Goal: Check status: Check status

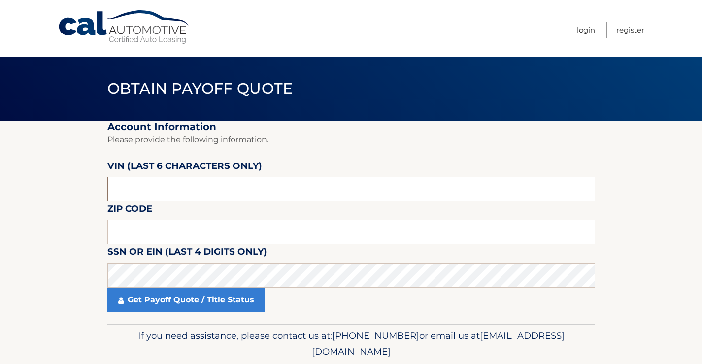
click at [161, 190] on input "text" at bounding box center [351, 189] width 488 height 25
paste input "670701"
type input "670701"
click at [166, 236] on input "text" at bounding box center [351, 232] width 488 height 25
click at [190, 228] on input "text" at bounding box center [351, 232] width 488 height 25
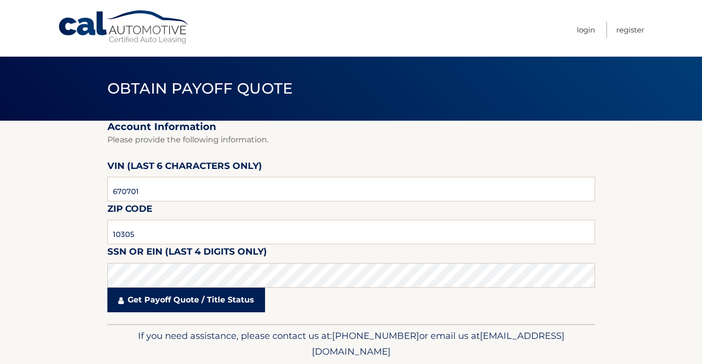
click at [129, 308] on link "Get Payoff Quote / Title Status" at bounding box center [186, 300] width 158 height 25
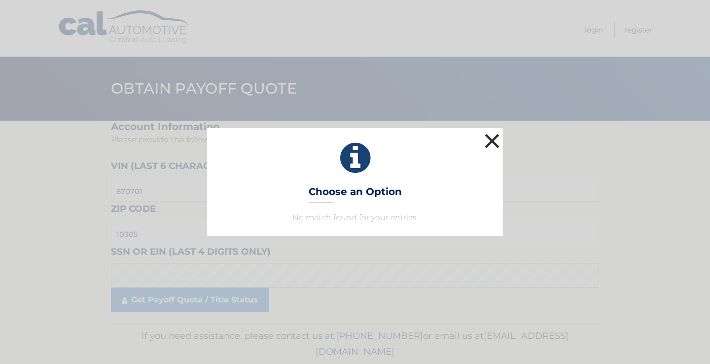
click at [498, 139] on button "×" at bounding box center [492, 141] width 20 height 20
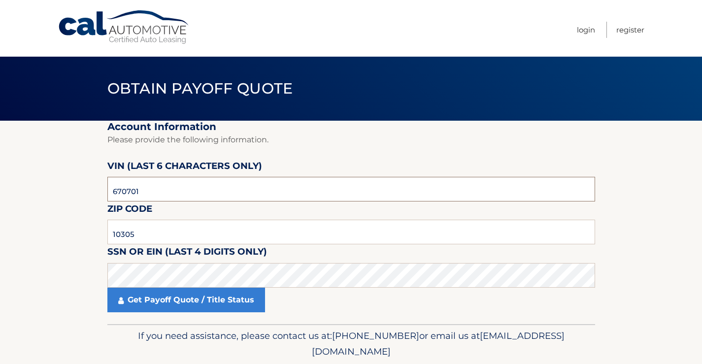
drag, startPoint x: 155, startPoint y: 188, endPoint x: 49, endPoint y: 188, distance: 106.0
click at [49, 188] on section "Account Information Please provide the following information. [PERSON_NAME] (la…" at bounding box center [351, 223] width 702 height 204
drag, startPoint x: 143, startPoint y: 233, endPoint x: 54, endPoint y: 235, distance: 89.3
click at [54, 235] on section "Account Information Please provide the following information. [PERSON_NAME] (la…" at bounding box center [351, 223] width 702 height 204
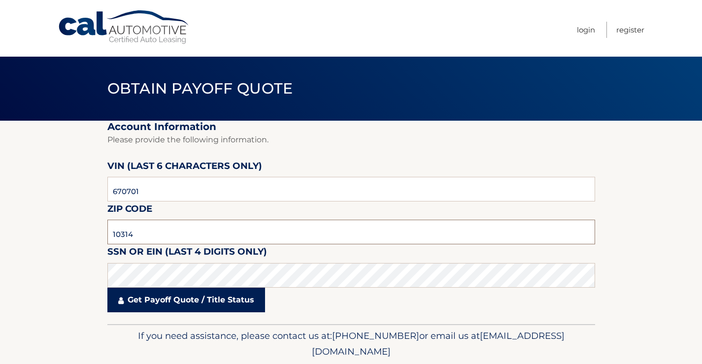
type input "10314"
click at [164, 312] on link "Get Payoff Quote / Title Status" at bounding box center [186, 300] width 158 height 25
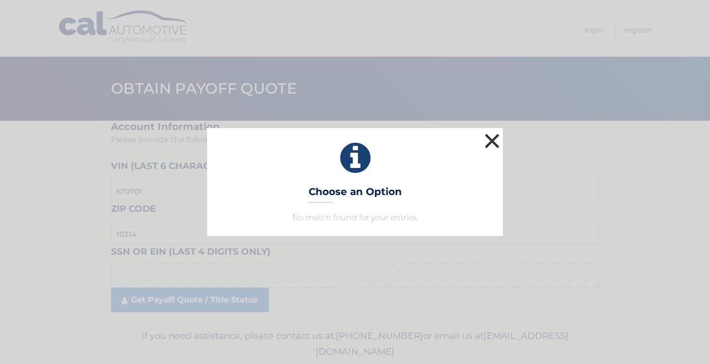
click at [499, 142] on button "×" at bounding box center [492, 141] width 20 height 20
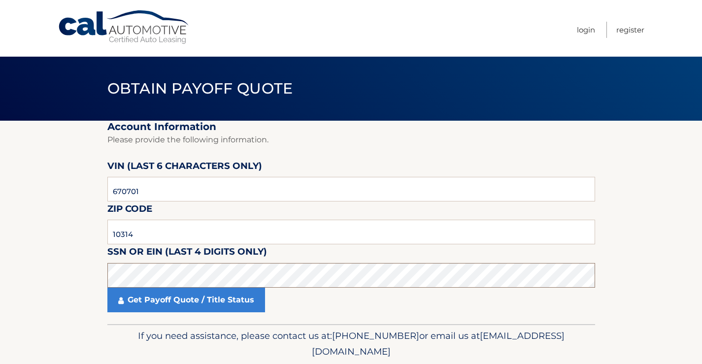
click at [82, 280] on section "Account Information Please provide the following information. [PERSON_NAME] (la…" at bounding box center [351, 223] width 702 height 204
